Goal: Find specific page/section: Find specific page/section

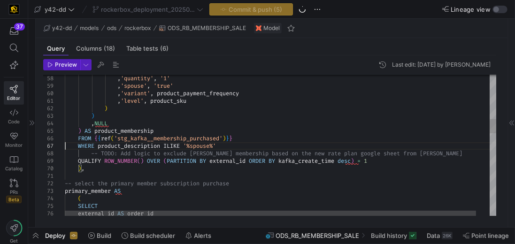
scroll to position [23, 0]
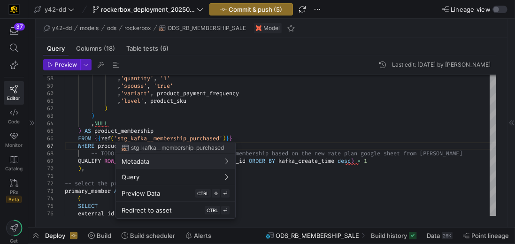
click at [11, 50] on div at bounding box center [257, 122] width 515 height 244
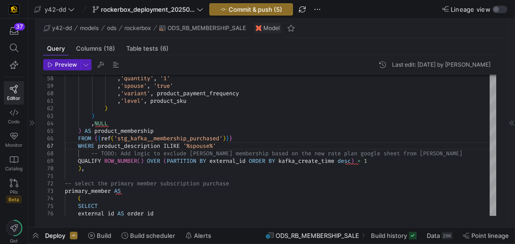
click at [11, 50] on icon at bounding box center [14, 48] width 8 height 8
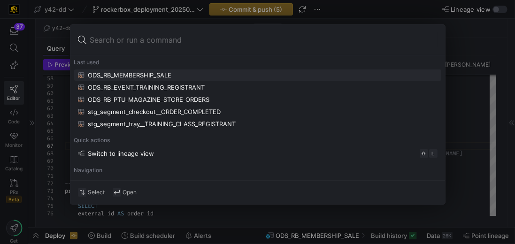
click at [179, 38] on input at bounding box center [263, 39] width 347 height 15
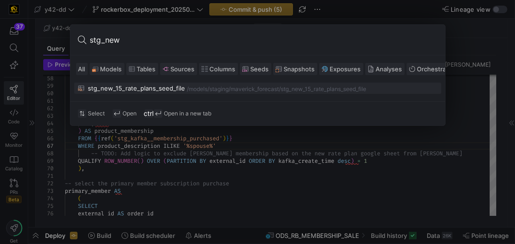
type input "stg_new"
click at [179, 88] on div "stg_new_15_rate_plans_seed_file" at bounding box center [136, 88] width 97 height 8
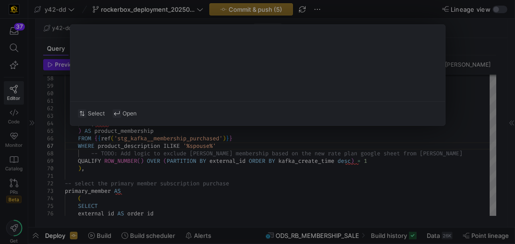
type textarea "WITH source AS ( SELECT * FROM {{ source('fivetran_googledrive', 'GOOGLE_DRIVE_…"
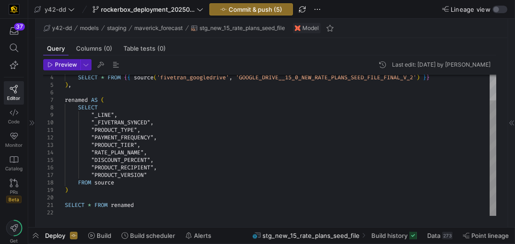
scroll to position [914, 0]
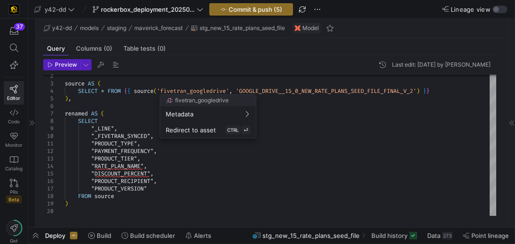
click at [273, 92] on div at bounding box center [257, 122] width 515 height 244
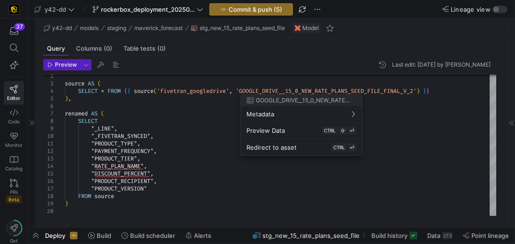
drag, startPoint x: 244, startPoint y: 90, endPoint x: 289, endPoint y: 92, distance: 45.1
click at [289, 92] on div at bounding box center [257, 122] width 515 height 244
drag, startPoint x: 424, startPoint y: 91, endPoint x: 280, endPoint y: 92, distance: 144.5
click at [280, 92] on div at bounding box center [257, 122] width 515 height 244
click at [243, 90] on div at bounding box center [257, 122] width 515 height 244
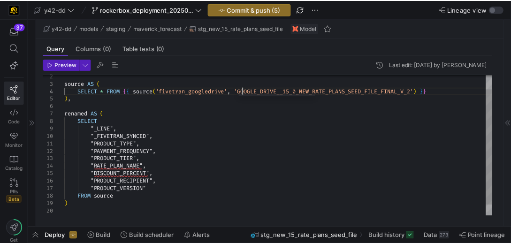
scroll to position [23, 0]
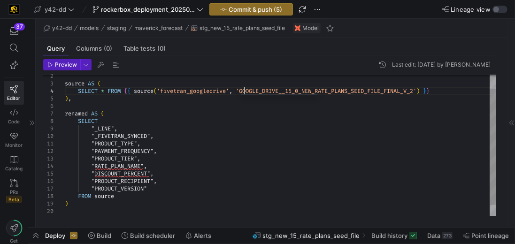
click at [243, 90] on div "SELECT * FROM { { source ( 'fivetran_googledrive' , 'GOOGLE_DRIVE__15_0_NEW_RAT…" at bounding box center [280, 143] width 431 height 173
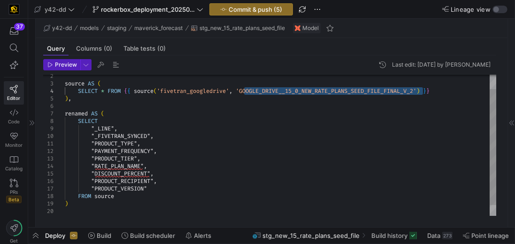
drag, startPoint x: 243, startPoint y: 90, endPoint x: 423, endPoint y: 89, distance: 179.7
click at [423, 89] on div "SELECT * FROM { { source ( 'fivetran_googledrive' , 'GOOGLE_DRIVE__15_0_NEW_RAT…" at bounding box center [280, 143] width 431 height 173
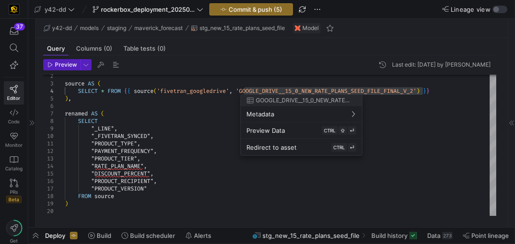
click at [176, 122] on div at bounding box center [257, 122] width 515 height 244
click at [282, 134] on button "Preview Data CTRL ⇧ ⏎" at bounding box center [301, 130] width 121 height 17
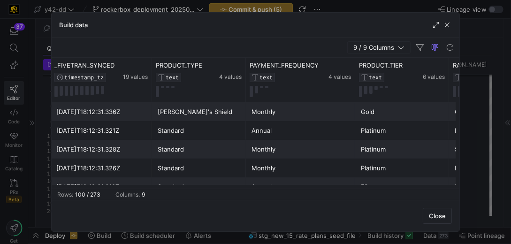
scroll to position [0, 127]
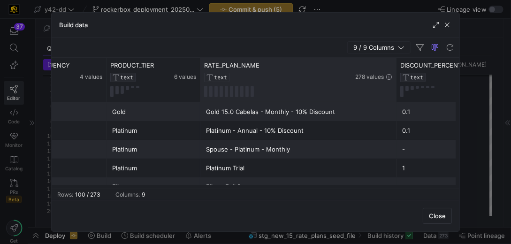
drag, startPoint x: 293, startPoint y: 68, endPoint x: 393, endPoint y: 76, distance: 100.2
click at [394, 76] on div at bounding box center [396, 80] width 4 height 44
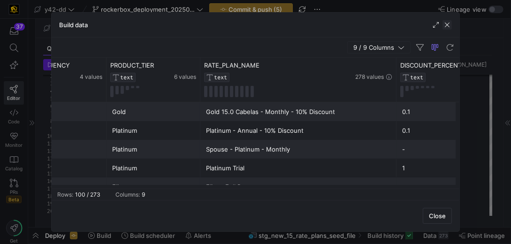
click at [450, 21] on span "button" at bounding box center [447, 24] width 9 height 9
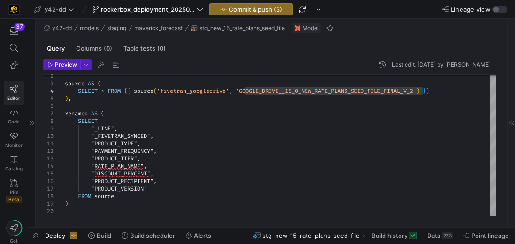
click at [7, 92] on link "Editor" at bounding box center [14, 92] width 20 height 23
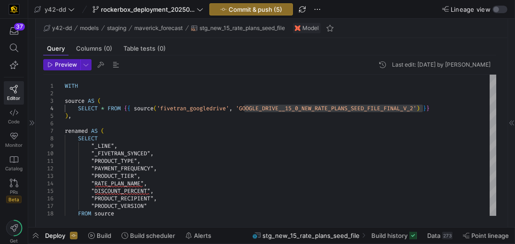
click at [31, 121] on icon at bounding box center [32, 123] width 6 height 6
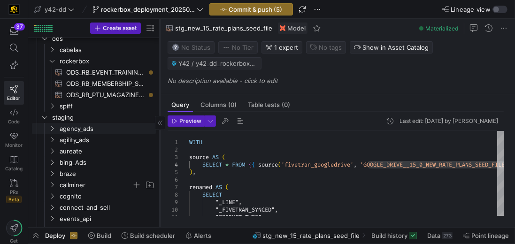
scroll to position [2, 0]
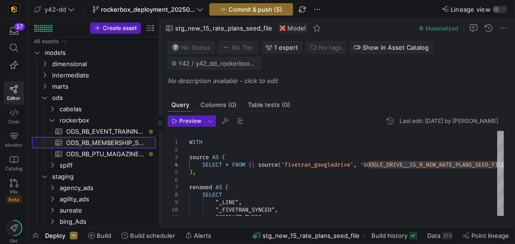
click at [100, 145] on span "ODS_RB_MEMBERSHIP_SALE​​​​​​​​​​" at bounding box center [105, 142] width 79 height 11
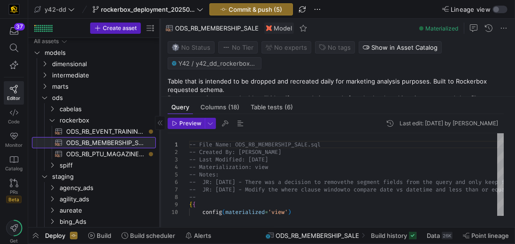
click at [109, 139] on span "ODS_RB_MEMBERSHIP_SALE​​​​​​​​​​" at bounding box center [105, 142] width 79 height 11
click at [109, 140] on span "ODS_RB_MEMBERSHIP_SALE​​​​​​​​​​" at bounding box center [105, 142] width 79 height 11
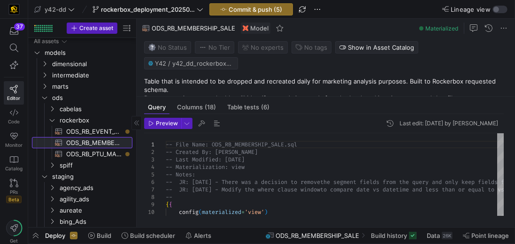
drag, startPoint x: 160, startPoint y: 141, endPoint x: 83, endPoint y: 143, distance: 77.0
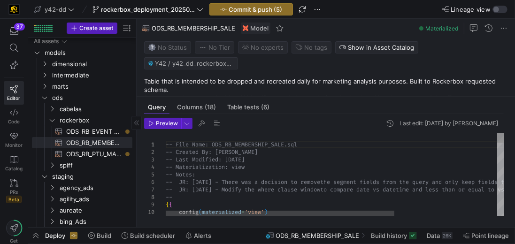
scroll to position [23, 0]
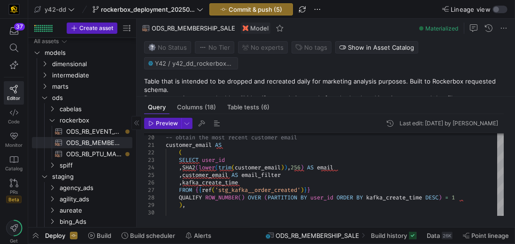
type textarea "-- File Name: ODS_RB_MEMBERSHIP_SALE.sql -- Created By: [PERSON_NAME] -- Last M…"
click at [135, 123] on icon at bounding box center [137, 123] width 6 height 6
